Goal: Information Seeking & Learning: Understand process/instructions

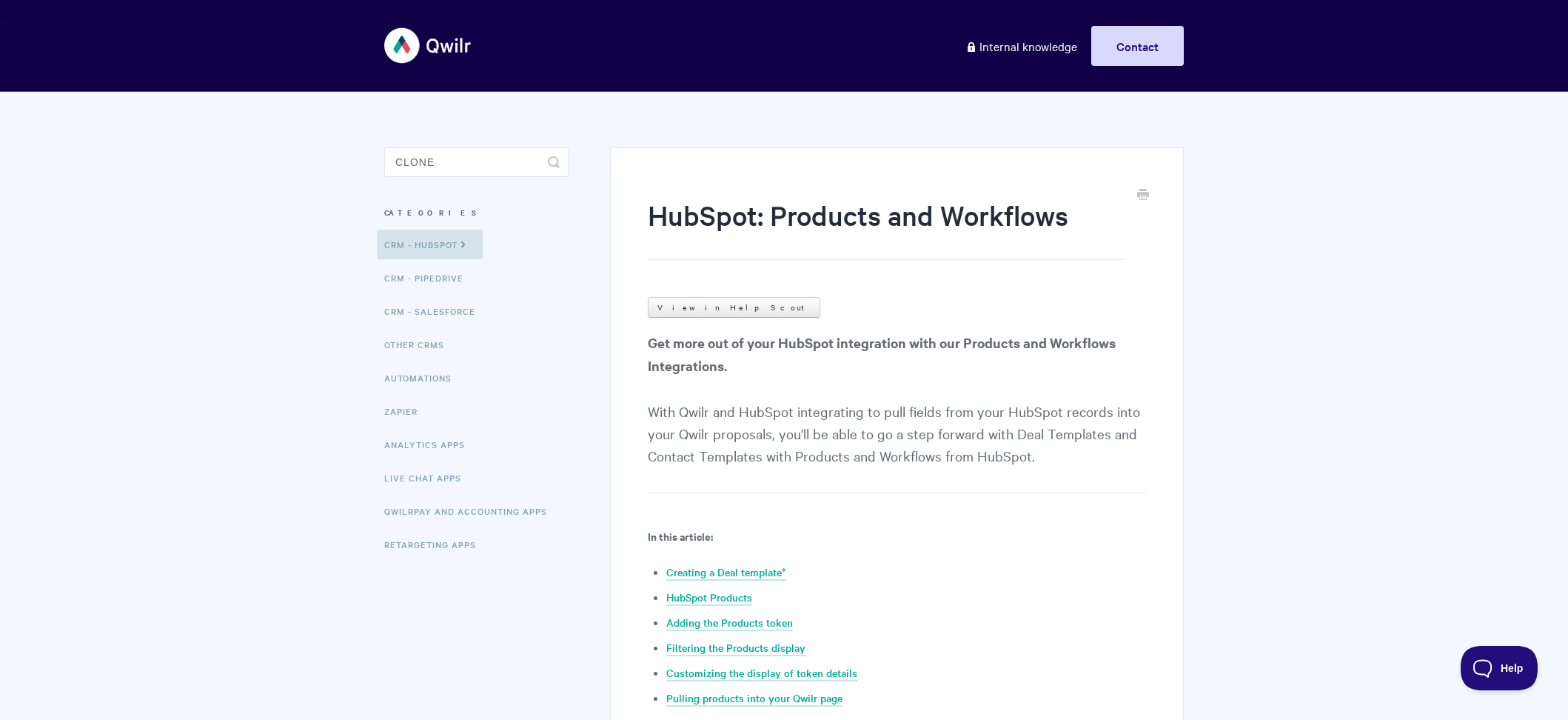
type input "clone"
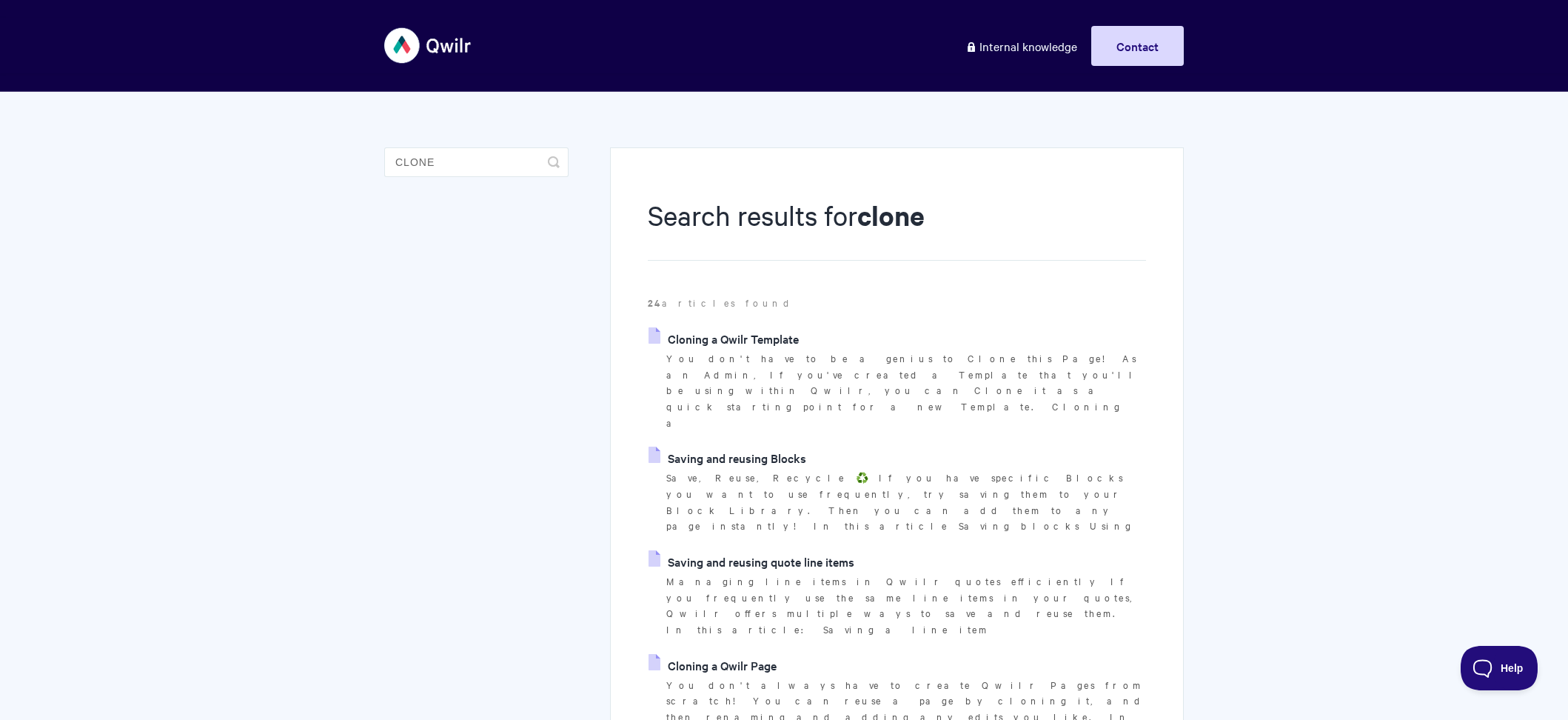
click at [734, 654] on link "Cloning a Qwilr Page" at bounding box center [713, 665] width 128 height 22
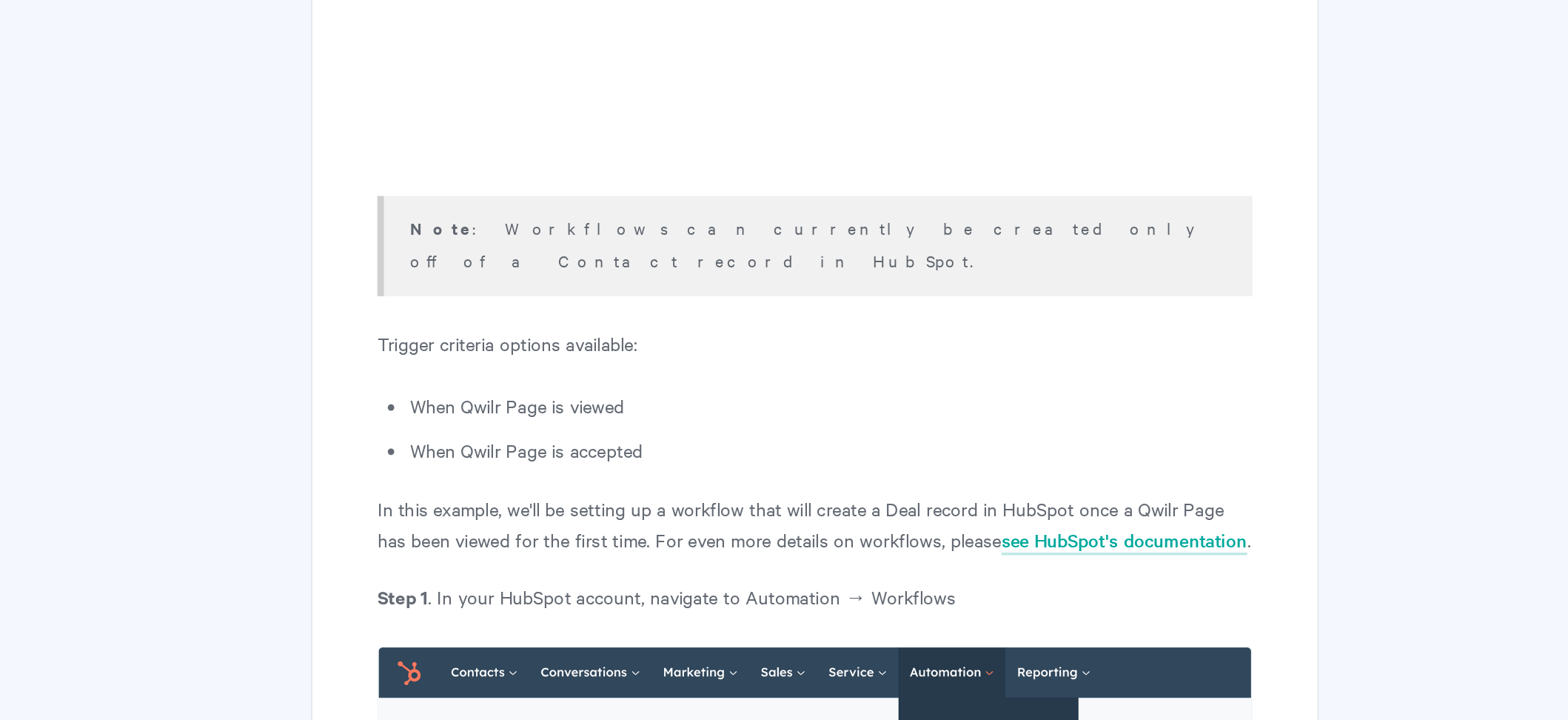
scroll to position [6199, 0]
